Goal: Browse casually

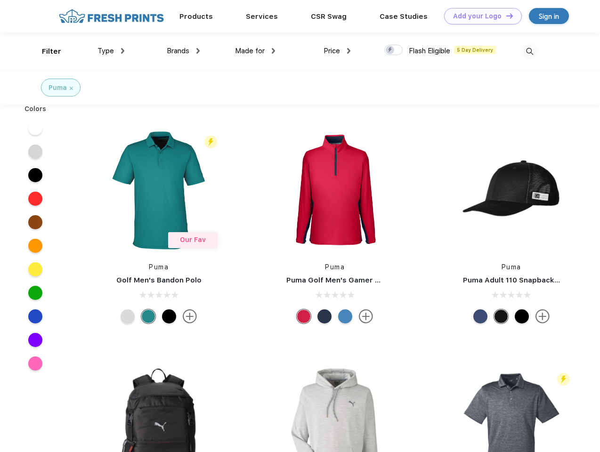
scroll to position [0, 0]
click at [480, 16] on link "Add your Logo Design Tool" at bounding box center [483, 16] width 78 height 16
click at [0, 0] on div "Design Tool" at bounding box center [0, 0] width 0 height 0
click at [505, 16] on link "Add your Logo Design Tool" at bounding box center [483, 16] width 78 height 16
click at [45, 51] on div "Filter" at bounding box center [51, 51] width 19 height 11
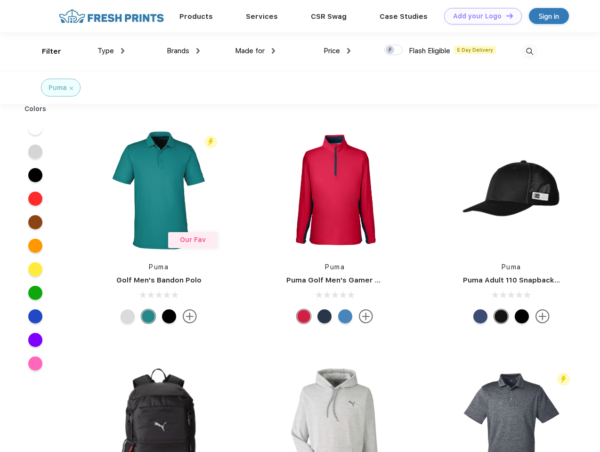
click at [111, 51] on span "Type" at bounding box center [106, 51] width 16 height 8
click at [183, 51] on span "Brands" at bounding box center [178, 51] width 23 height 8
click at [255, 51] on span "Made for" at bounding box center [250, 51] width 30 height 8
click at [337, 51] on span "Price" at bounding box center [332, 51] width 16 height 8
click at [394, 50] on div at bounding box center [393, 50] width 18 height 10
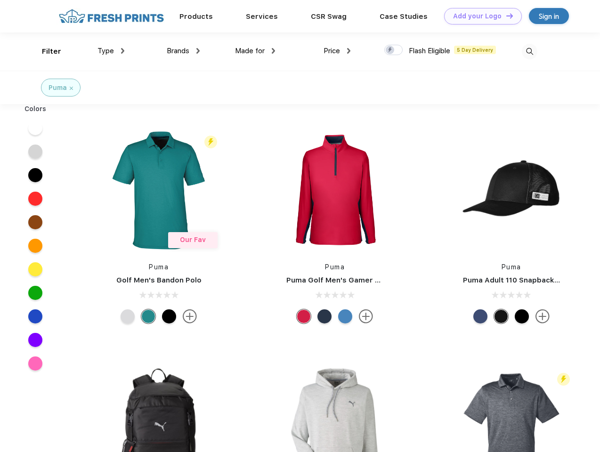
click at [390, 50] on input "checkbox" at bounding box center [387, 47] width 6 height 6
click at [529, 51] on img at bounding box center [530, 52] width 16 height 16
